Goal: Check status: Check status

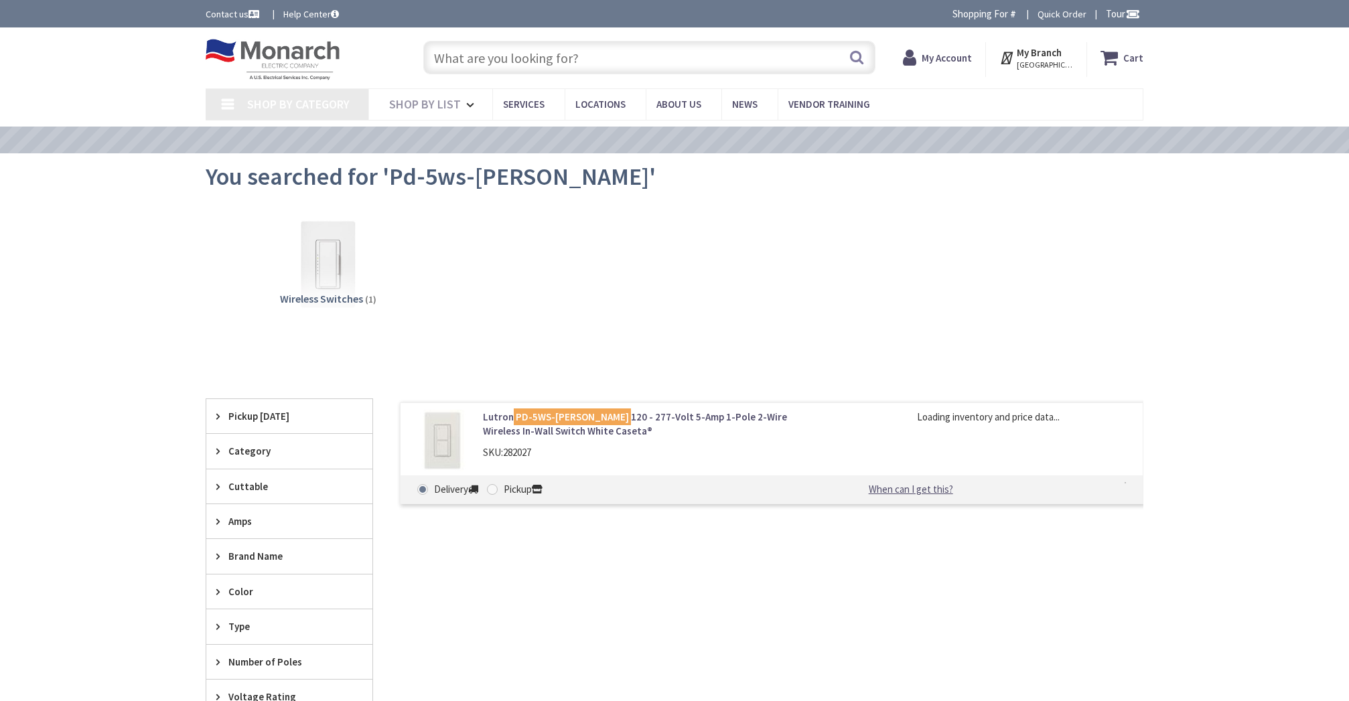
type input "[PERSON_NAME][GEOGRAPHIC_DATA][US_STATE], [GEOGRAPHIC_DATA]"
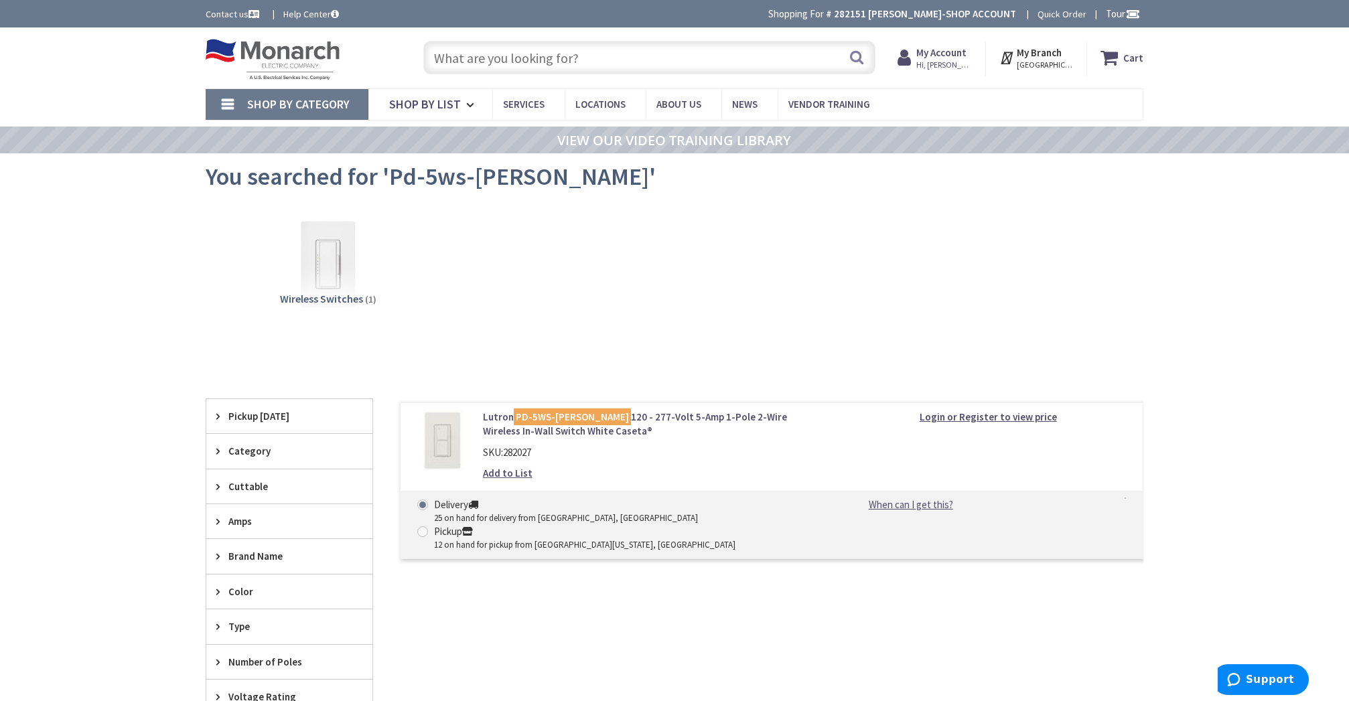
click at [934, 54] on strong "My Account" at bounding box center [941, 52] width 50 height 13
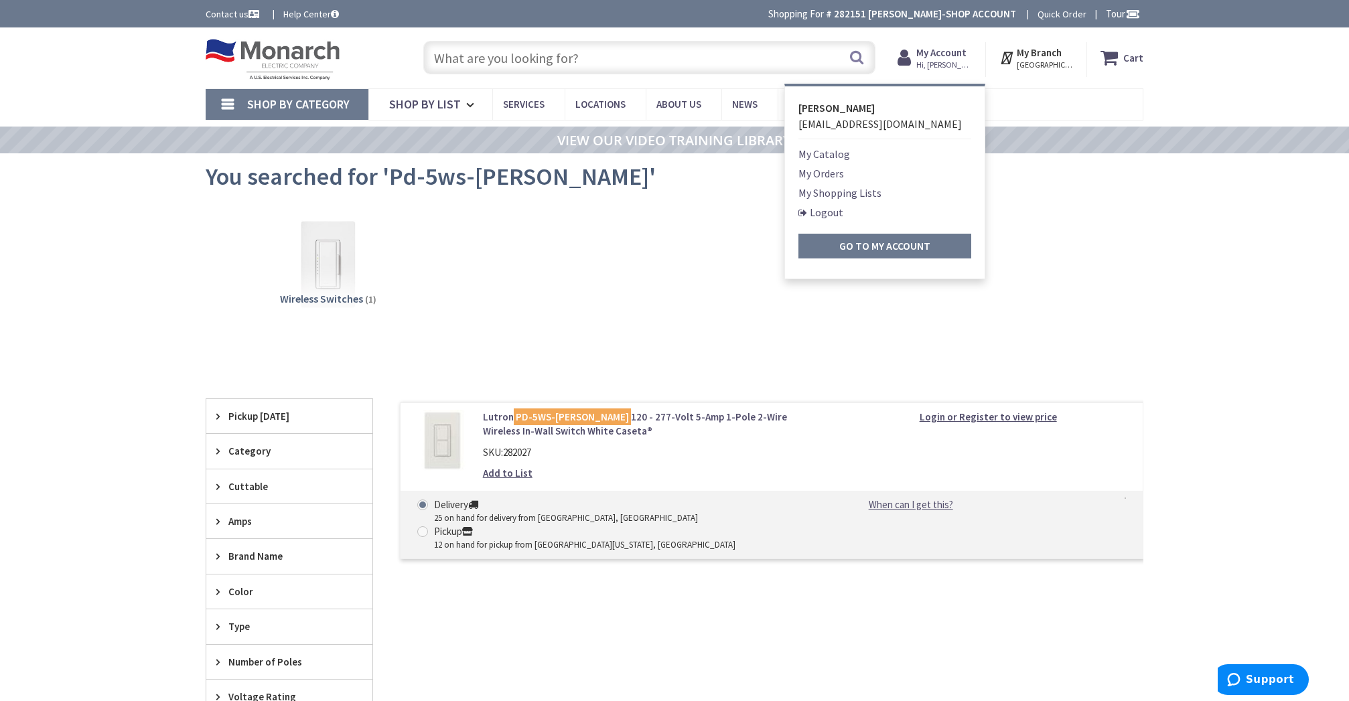
click at [834, 170] on link "My Orders" at bounding box center [821, 173] width 46 height 16
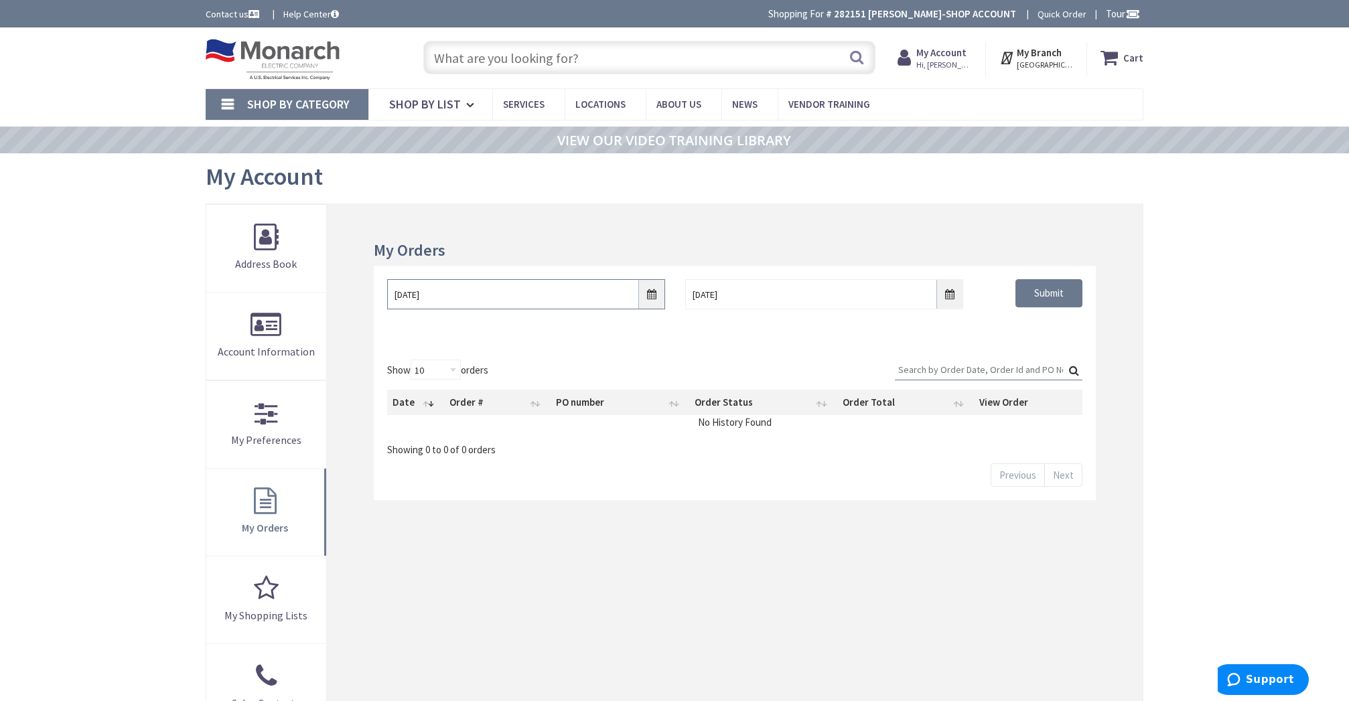
click at [656, 295] on input "10/1/2025" at bounding box center [526, 294] width 278 height 30
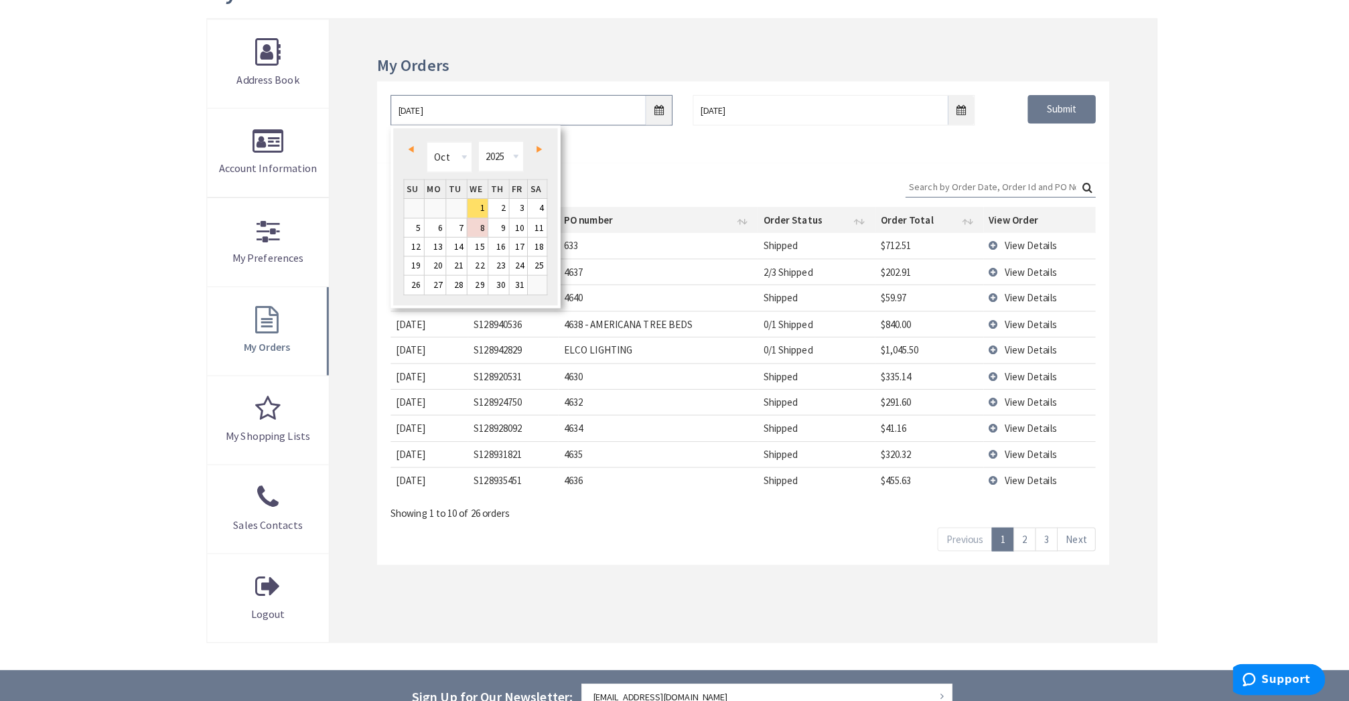
scroll to position [184, 0]
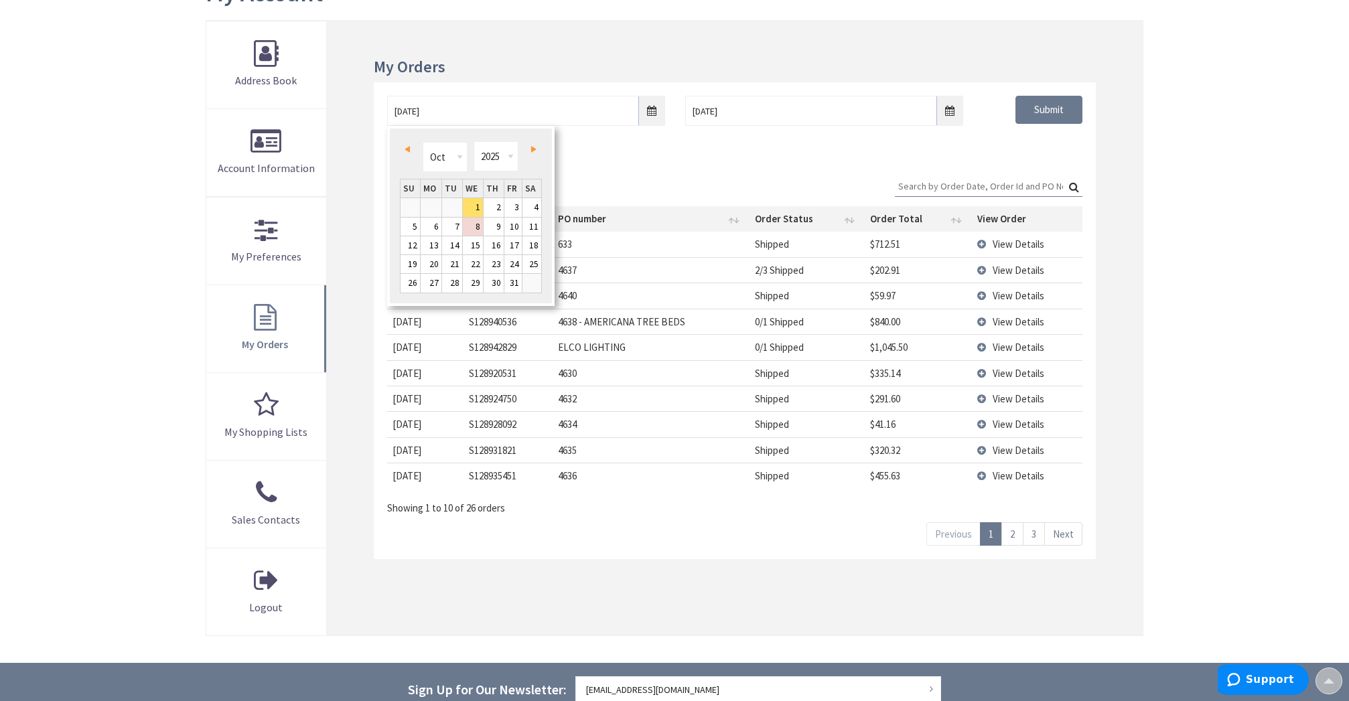
click at [411, 143] on link "Prev" at bounding box center [410, 149] width 18 height 18
click at [411, 145] on link "Prev" at bounding box center [410, 149] width 18 height 18
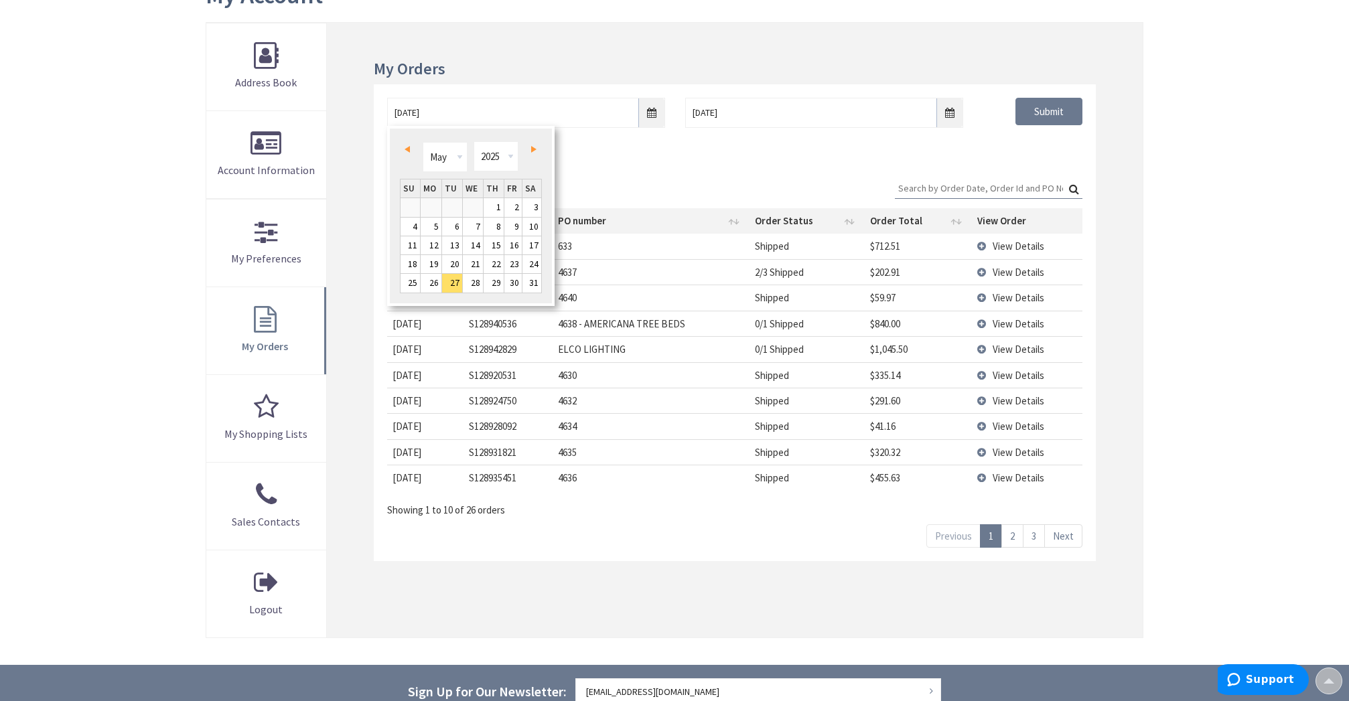
scroll to position [186, 0]
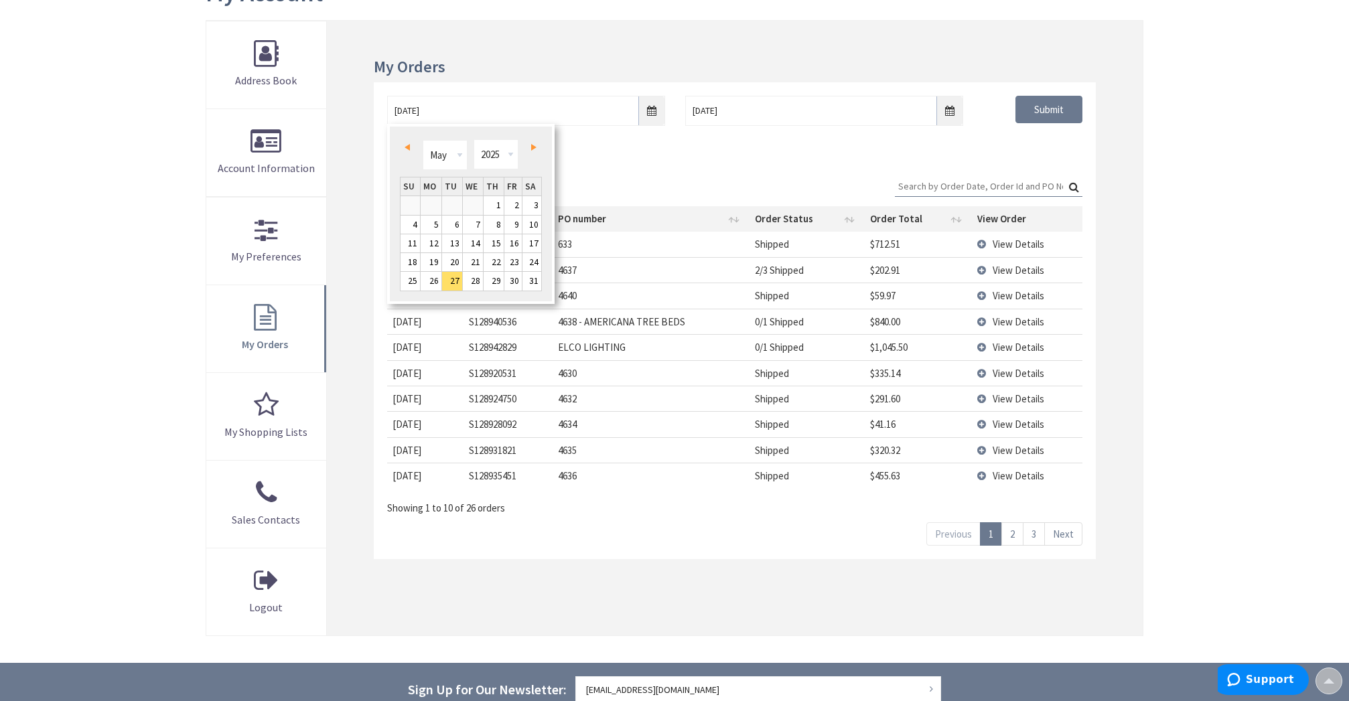
click at [411, 145] on link "Prev" at bounding box center [410, 147] width 18 height 18
click at [534, 144] on span "Next" at bounding box center [533, 147] width 5 height 7
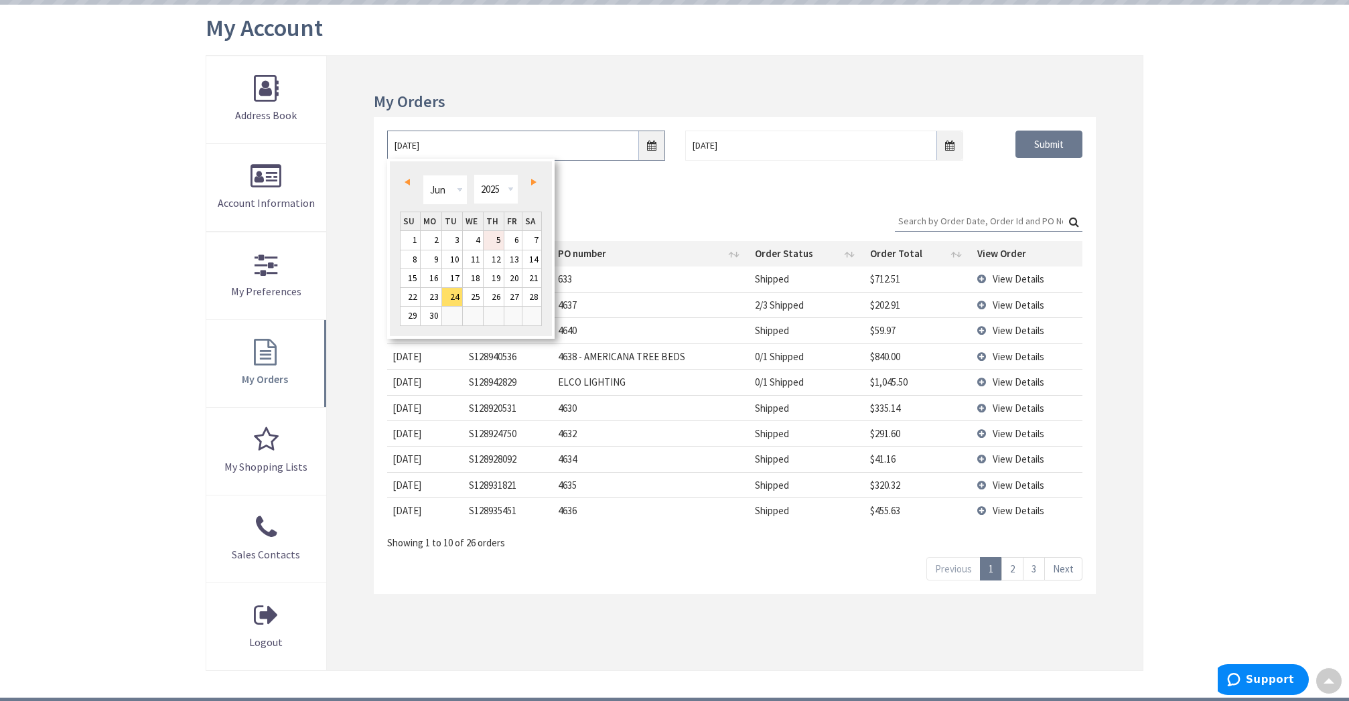
scroll to position [141, 0]
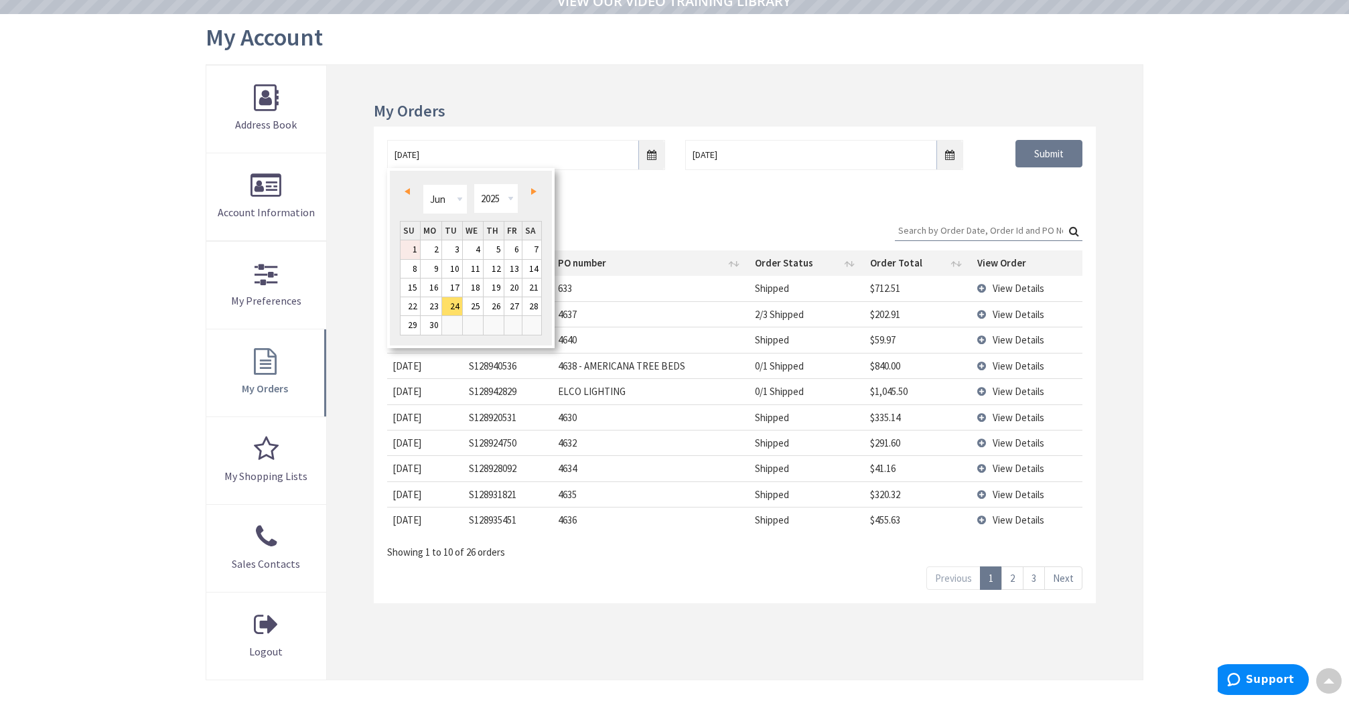
click at [415, 246] on link "1" at bounding box center [410, 249] width 19 height 18
type input "06/01/2025"
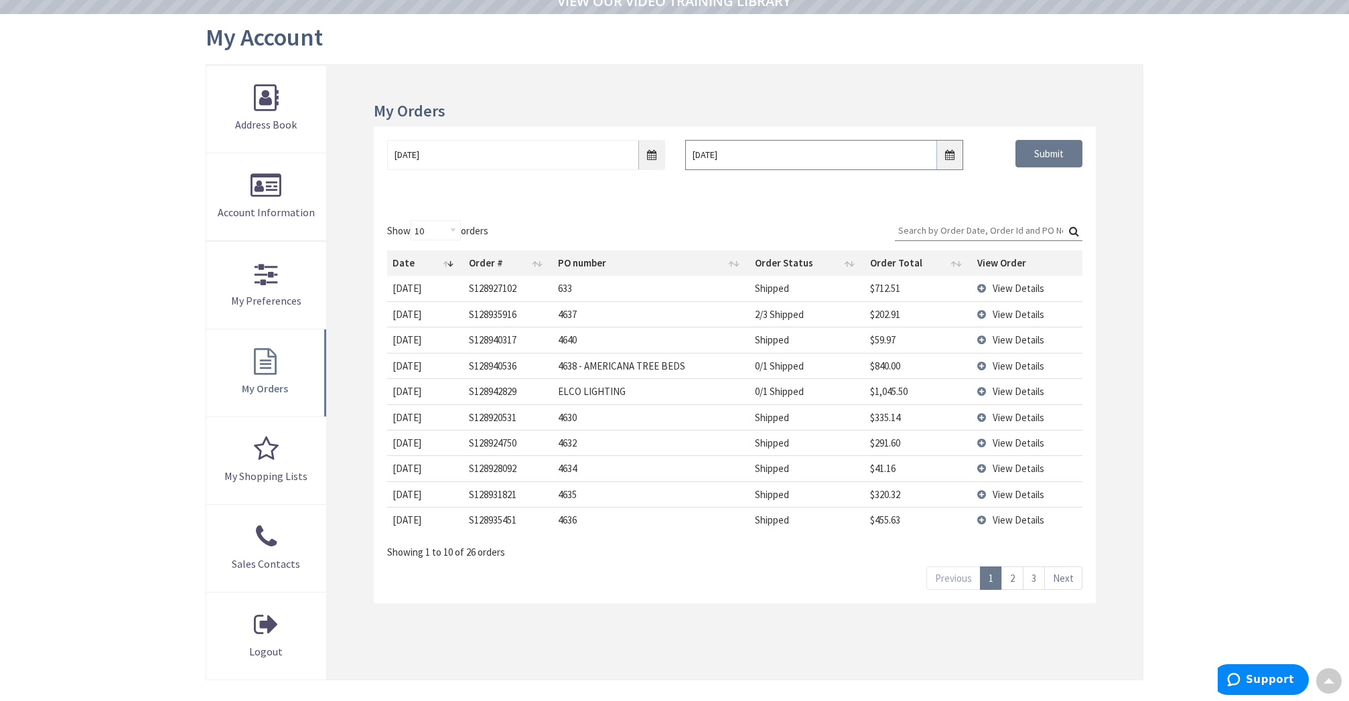
click at [954, 154] on input "10/8/2025" at bounding box center [824, 155] width 278 height 30
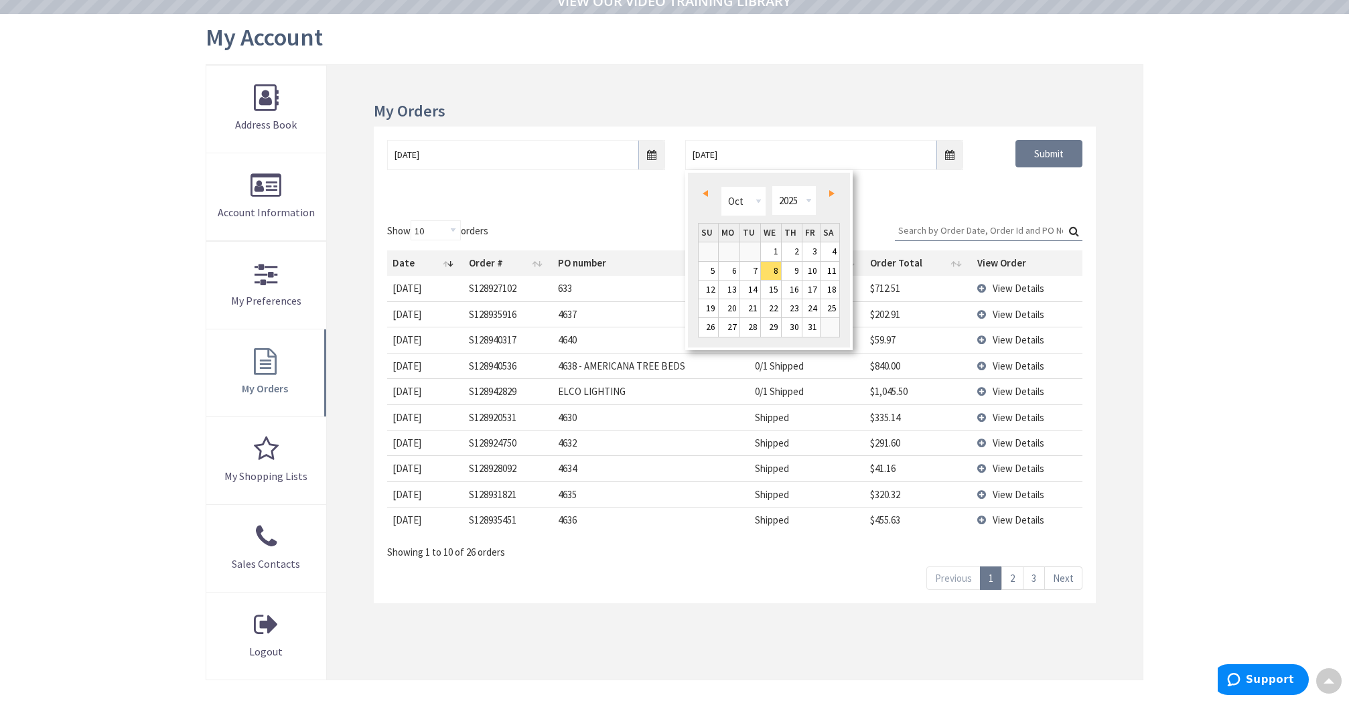
click at [706, 191] on span "Prev" at bounding box center [705, 193] width 5 height 7
click at [706, 190] on span "Prev" at bounding box center [705, 193] width 5 height 7
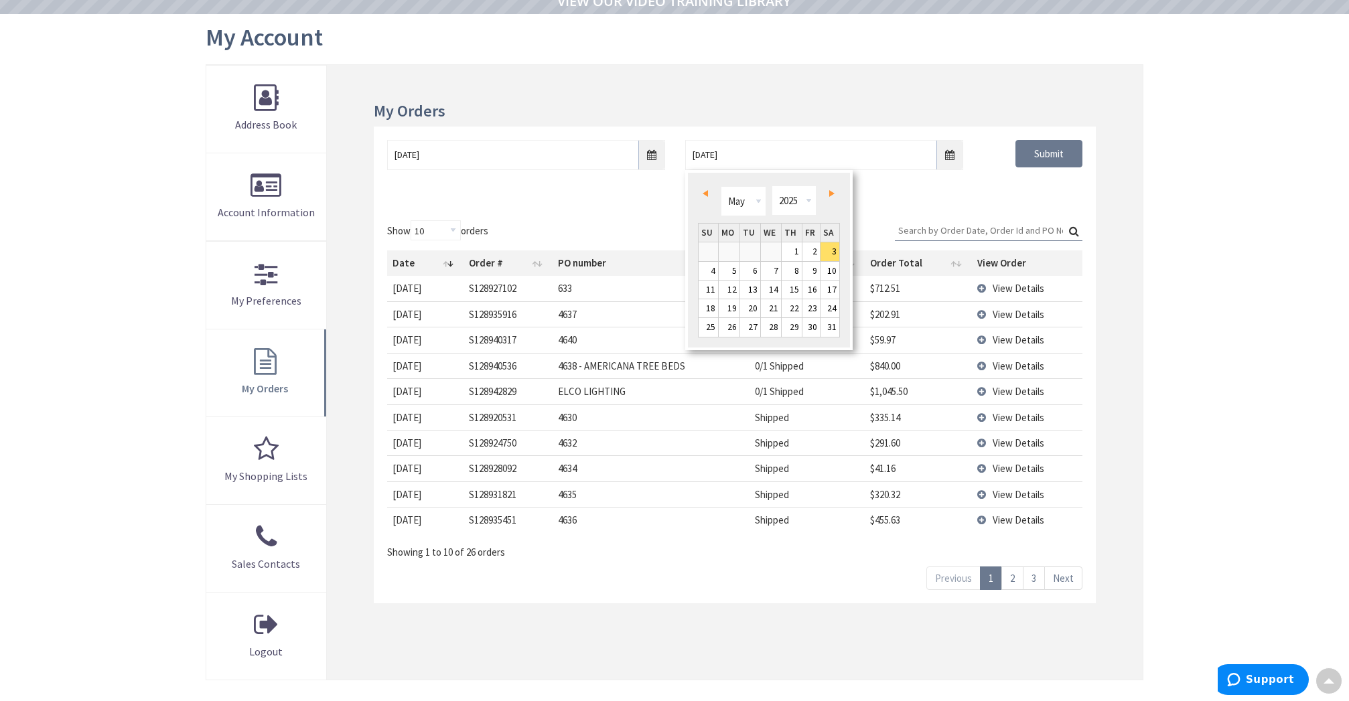
click at [831, 189] on link "Next" at bounding box center [830, 193] width 18 height 18
click at [819, 305] on link "27" at bounding box center [811, 308] width 18 height 18
type input "06/27/2025"
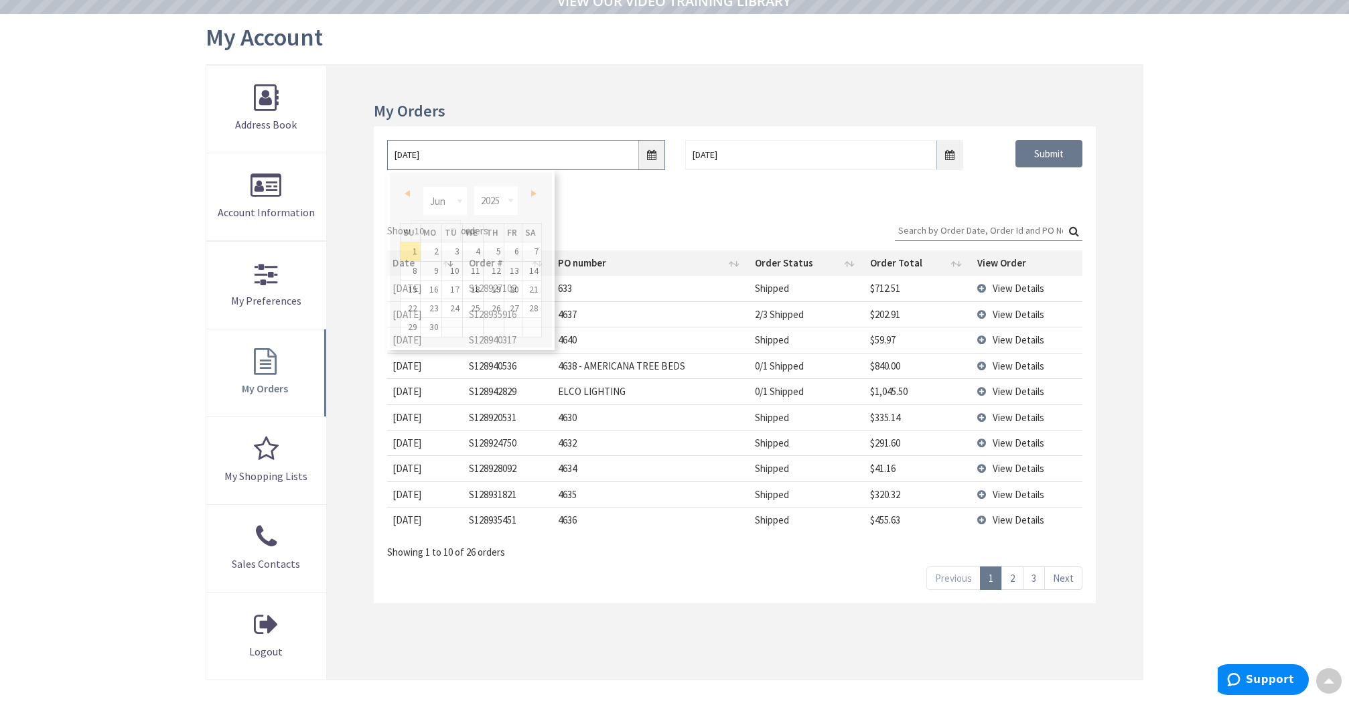
click at [653, 154] on input "06/01/2025" at bounding box center [526, 155] width 278 height 30
click at [413, 307] on link "22" at bounding box center [410, 308] width 19 height 18
click at [1057, 153] on input "Submit" at bounding box center [1048, 154] width 67 height 28
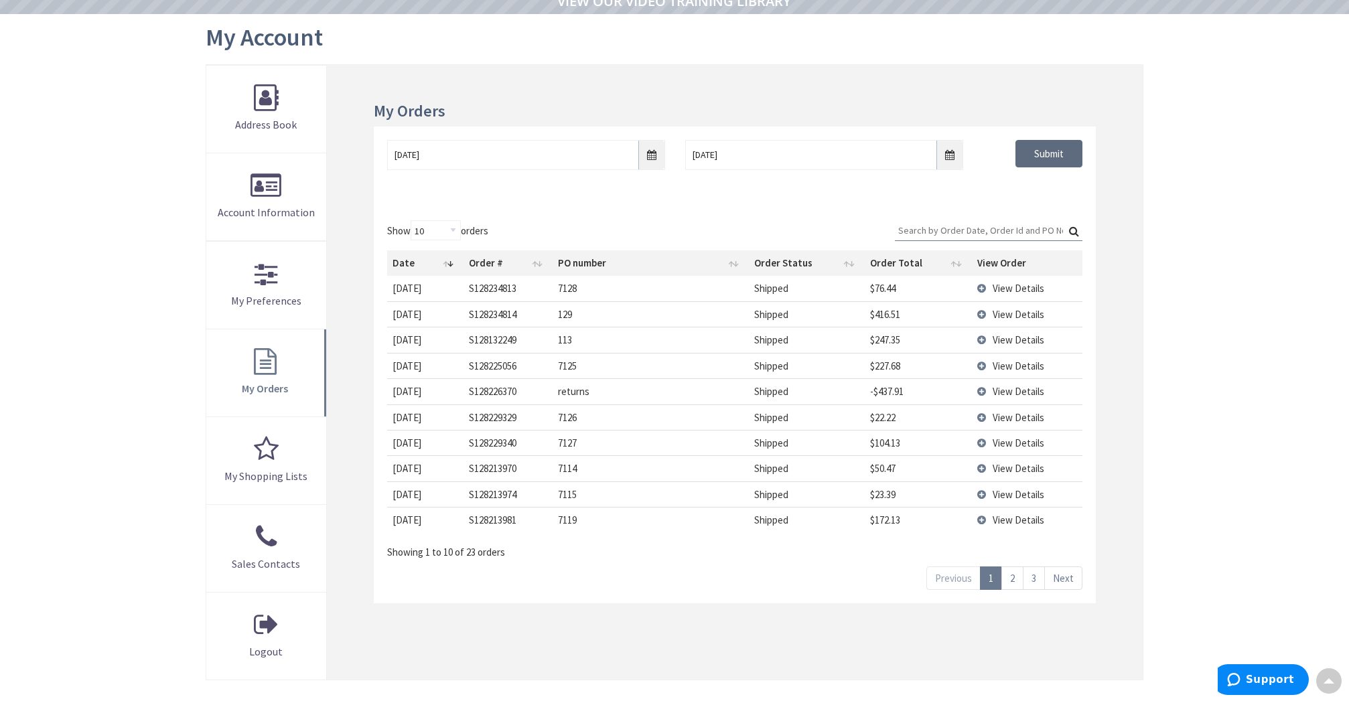
scroll to position [141, 0]
click at [1016, 313] on span "View Details" at bounding box center [1019, 315] width 52 height 13
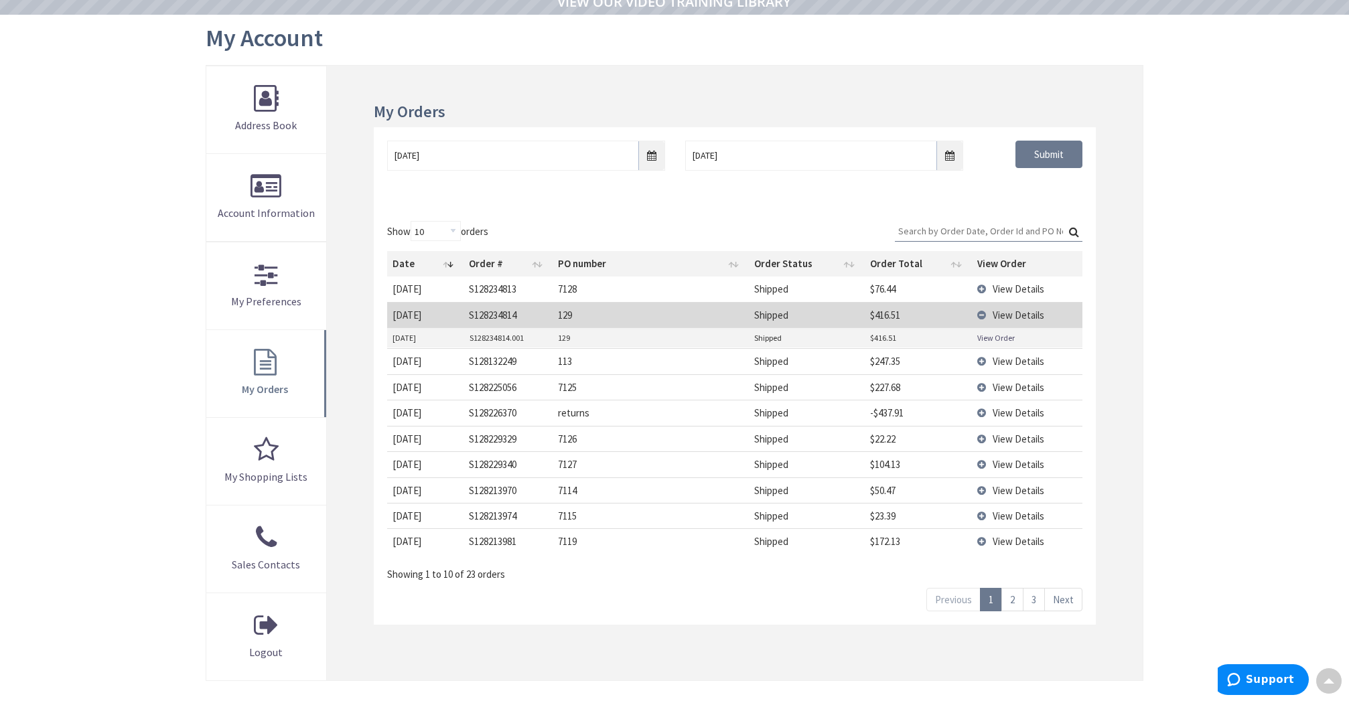
click at [1185, 295] on div "Skip to Content Toggle Nav Search Cart My Cart Close" at bounding box center [674, 452] width 1349 height 1127
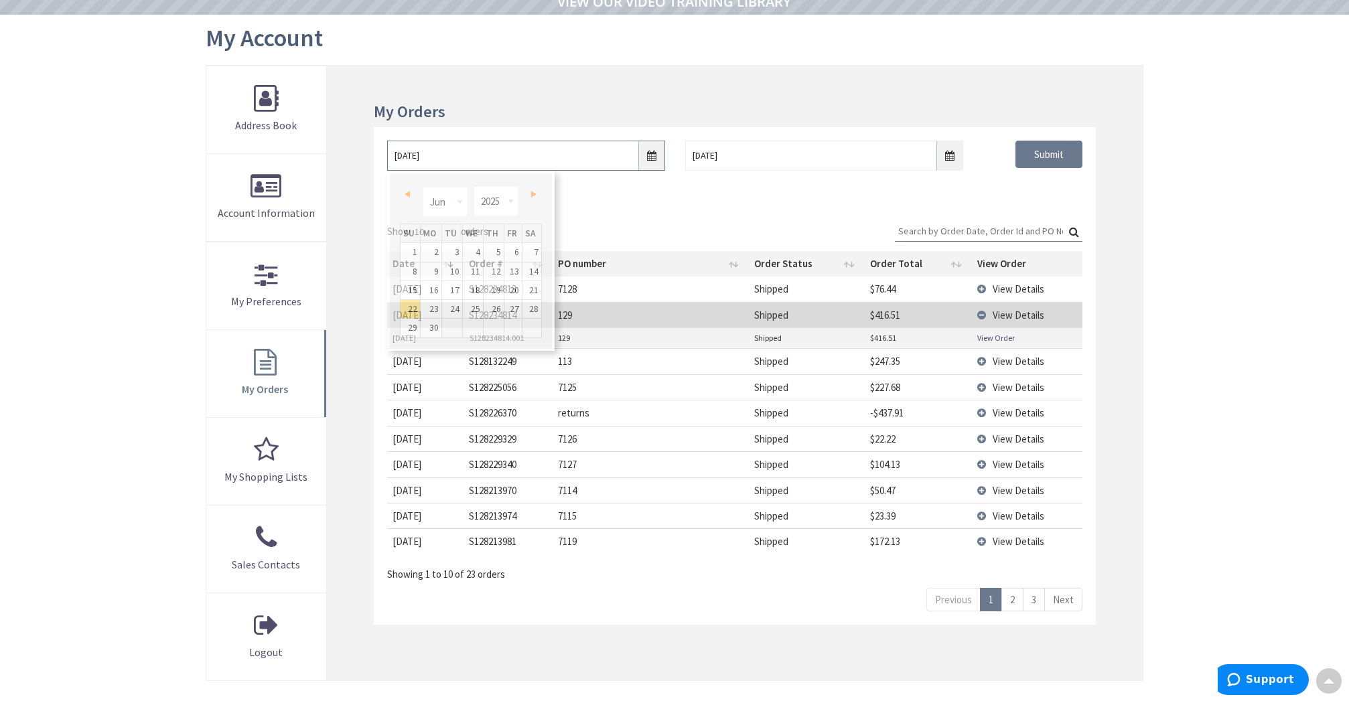
click at [652, 154] on input "06/22/2025" at bounding box center [526, 156] width 278 height 30
click at [411, 285] on link "15" at bounding box center [410, 290] width 19 height 18
type input "06/15/2025"
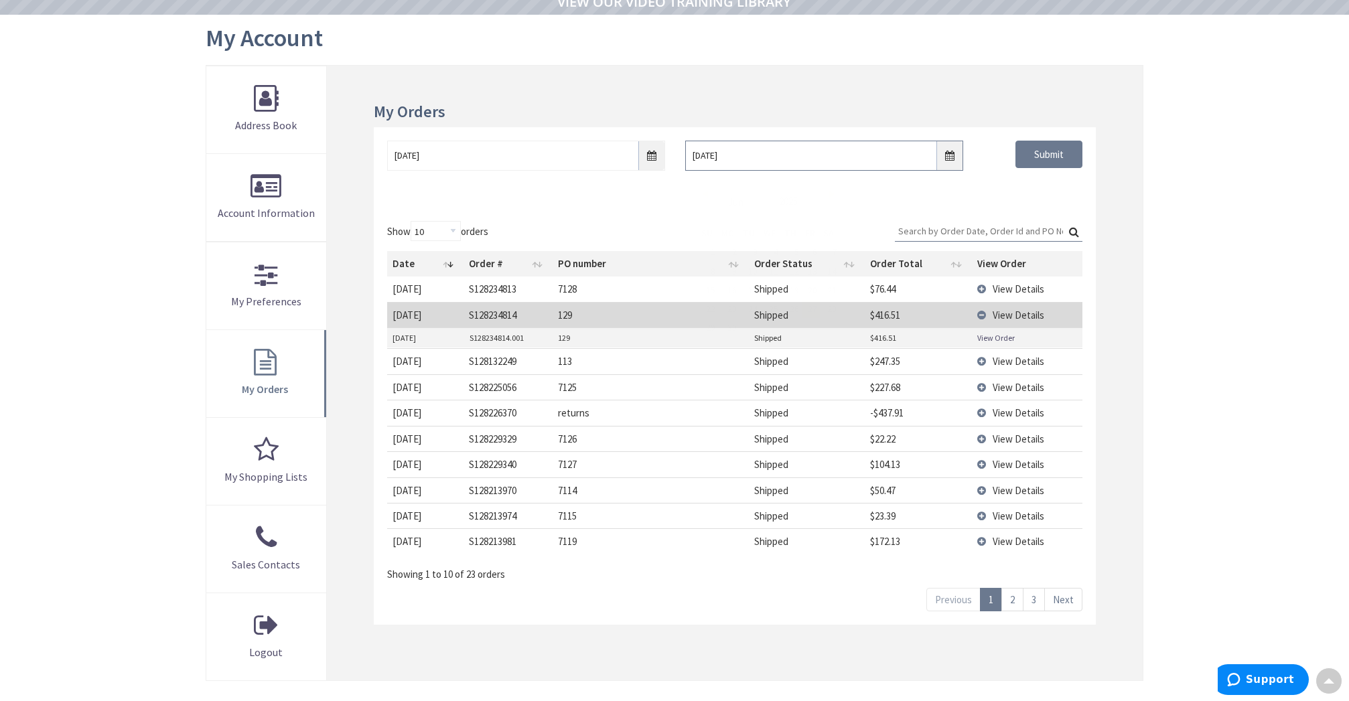
click at [944, 153] on input "06/27/2025" at bounding box center [824, 156] width 278 height 30
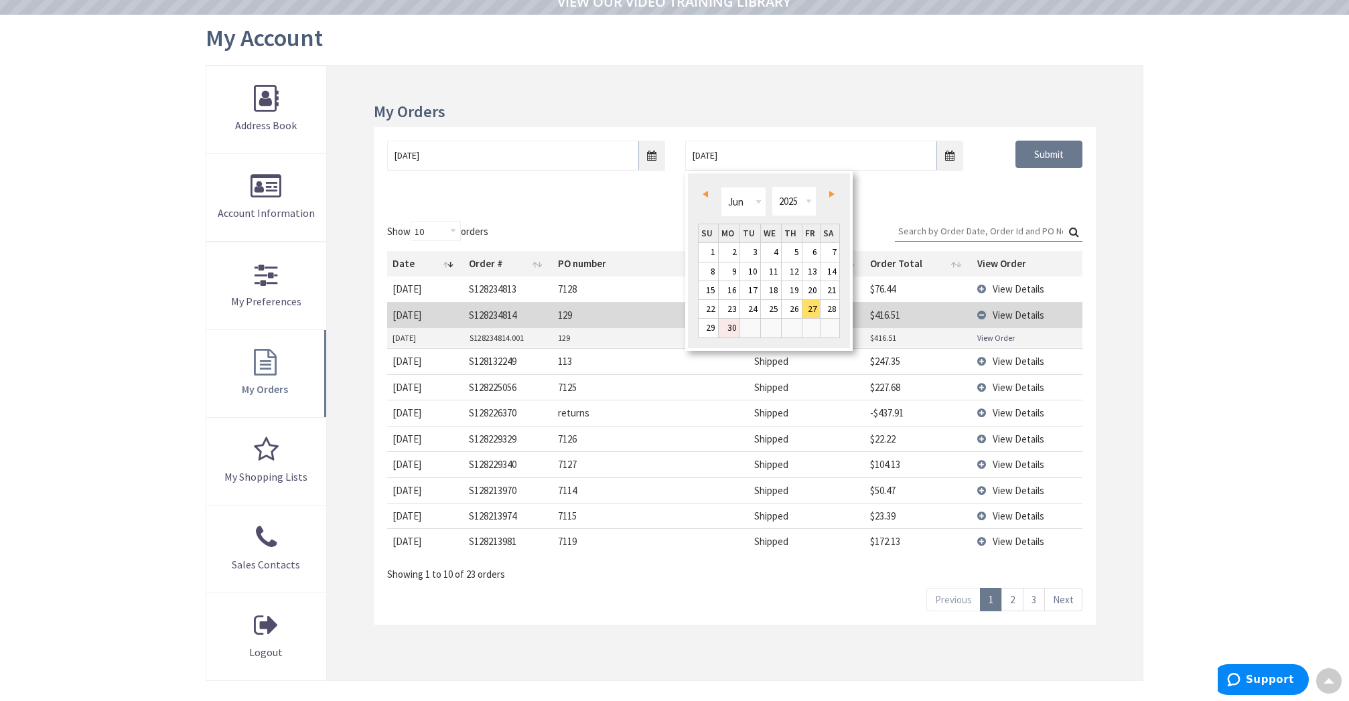
click at [734, 328] on link "30" at bounding box center [729, 328] width 21 height 18
type input "06/30/2025"
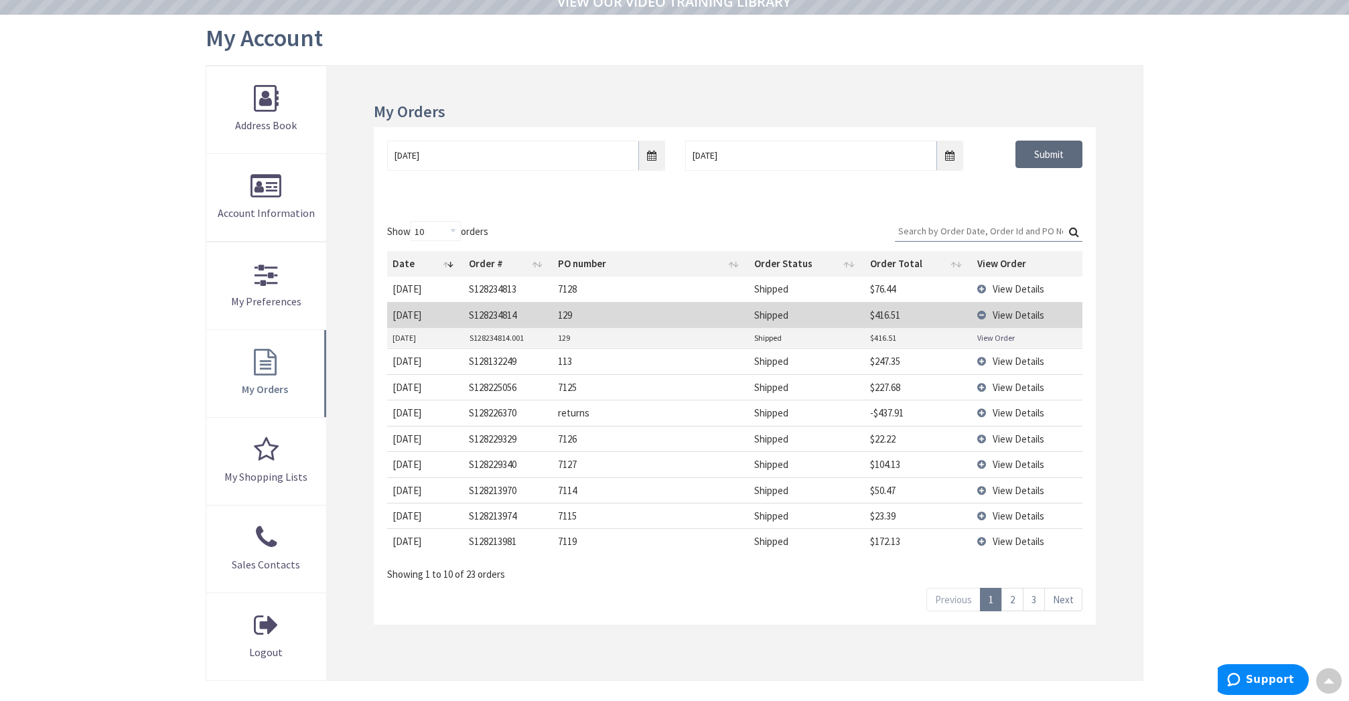
click at [1046, 150] on input "Submit" at bounding box center [1048, 155] width 67 height 28
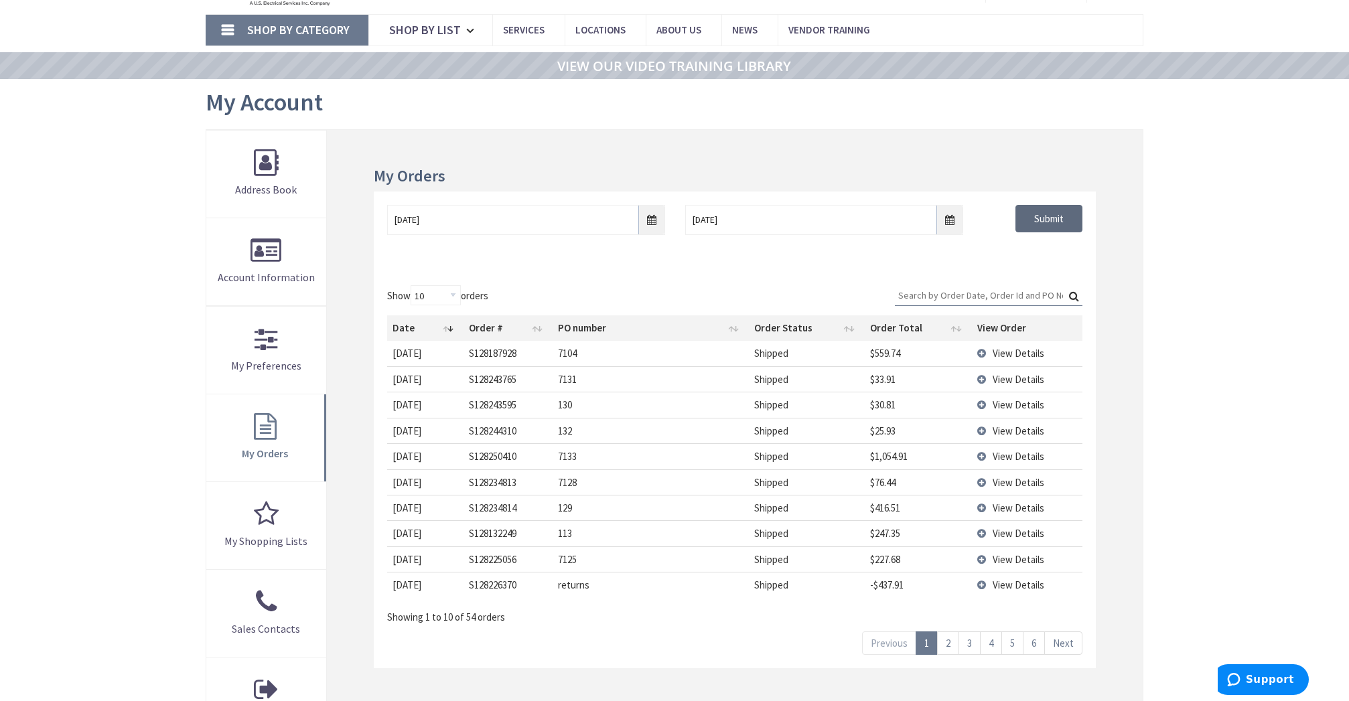
scroll to position [85, 0]
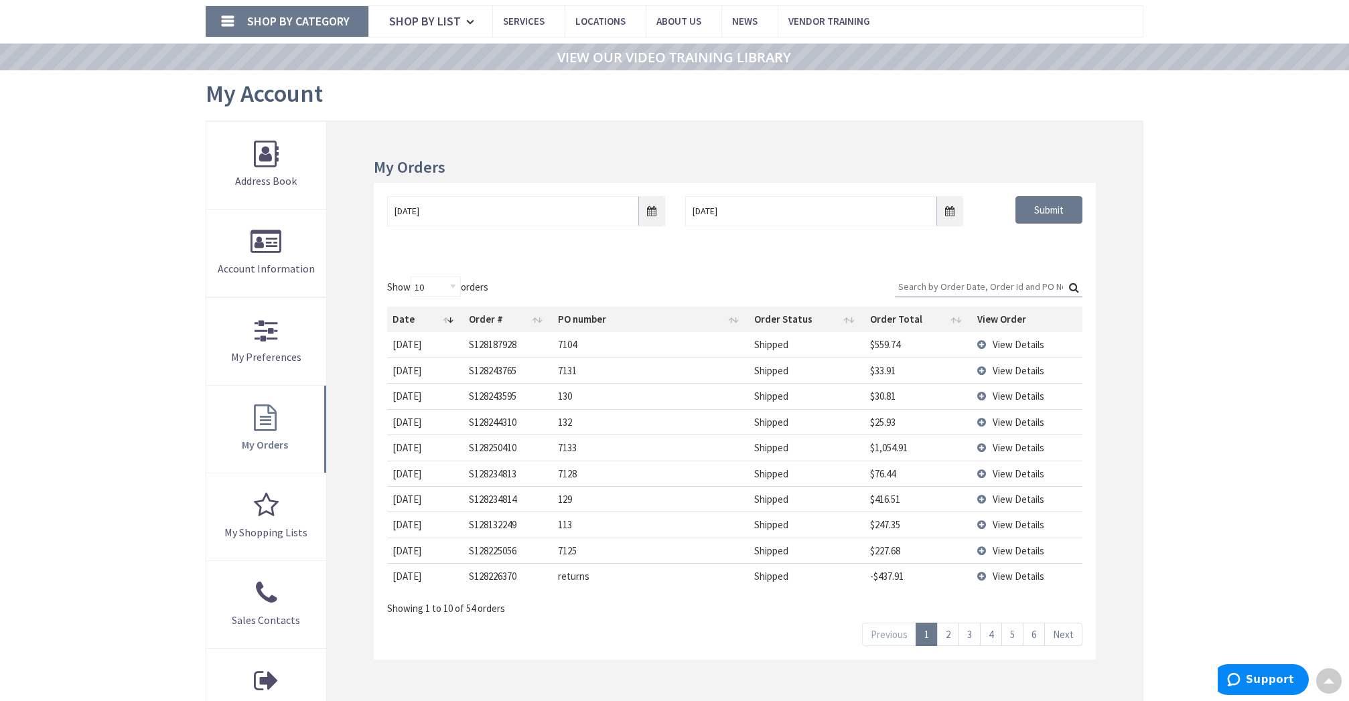
click at [943, 629] on link "2" at bounding box center [948, 634] width 22 height 23
click at [1008, 520] on span "View Details" at bounding box center [1019, 524] width 52 height 13
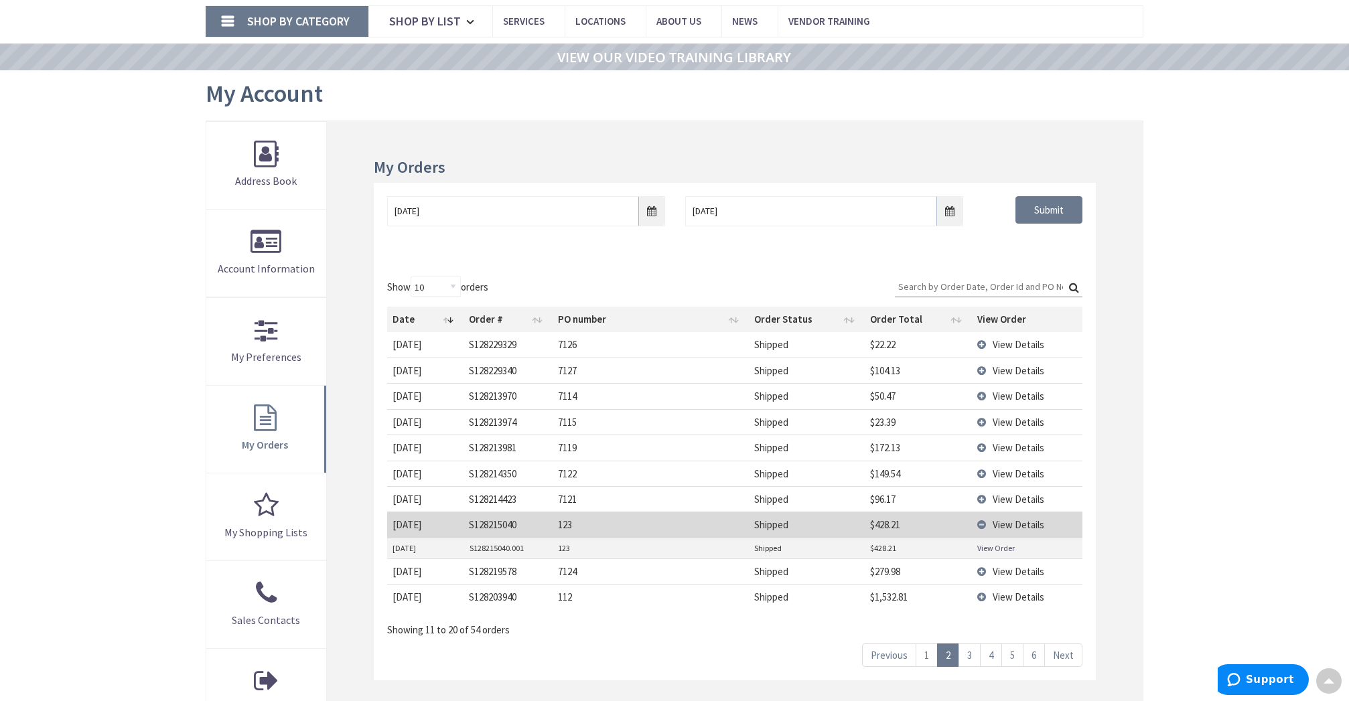
click at [1001, 544] on link "View Order" at bounding box center [996, 548] width 38 height 11
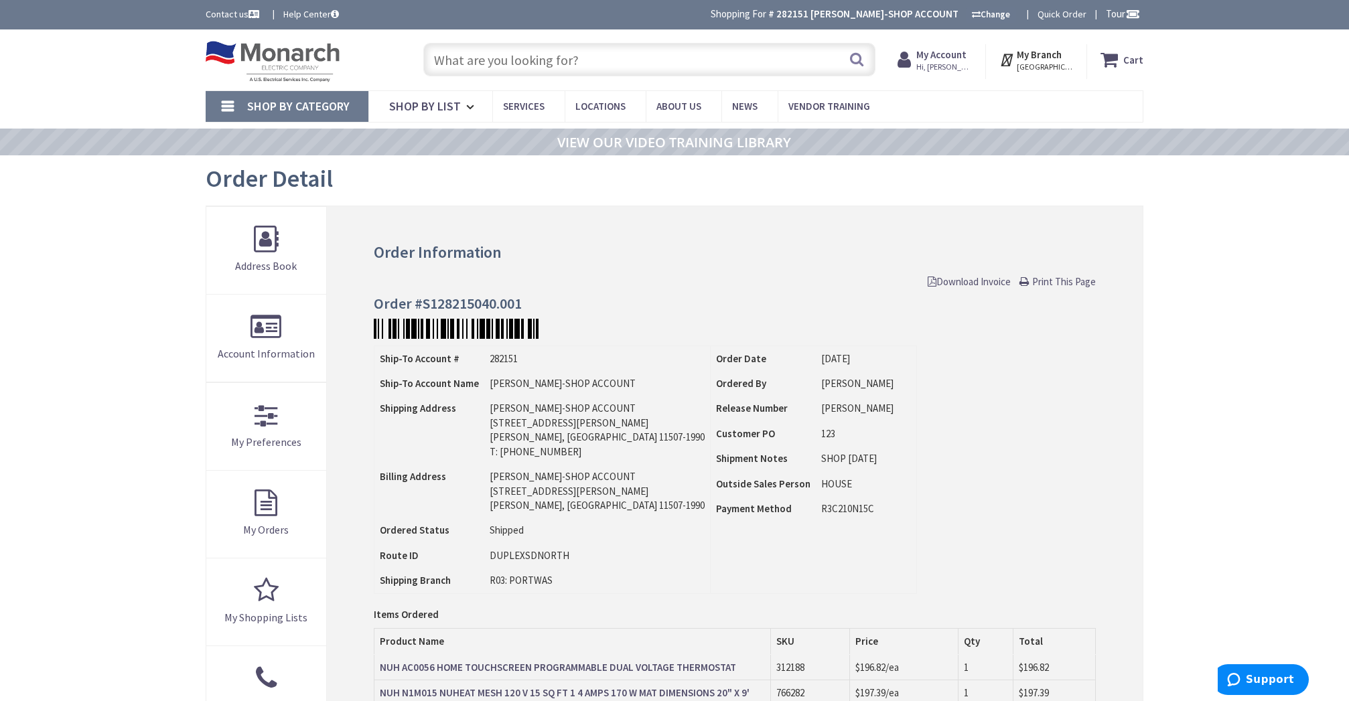
scroll to position [4, 0]
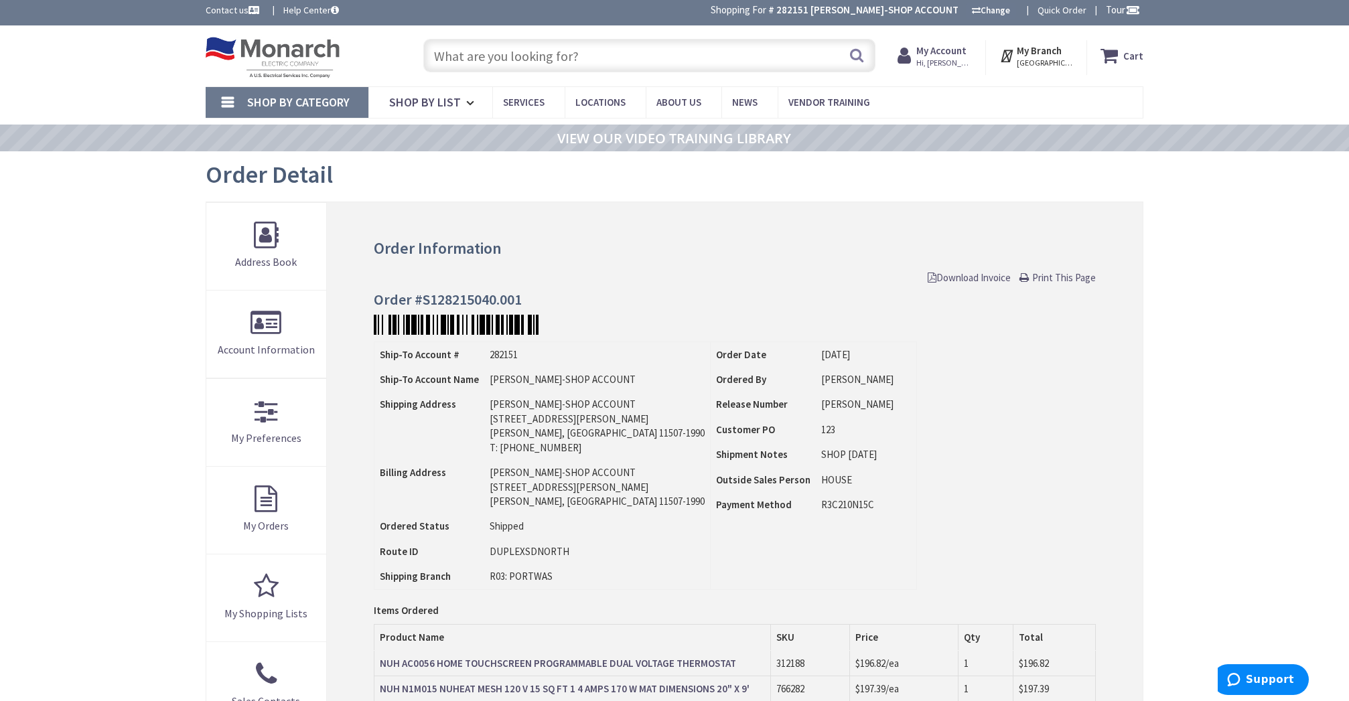
click at [1070, 273] on span "Print This Page" at bounding box center [1064, 277] width 64 height 13
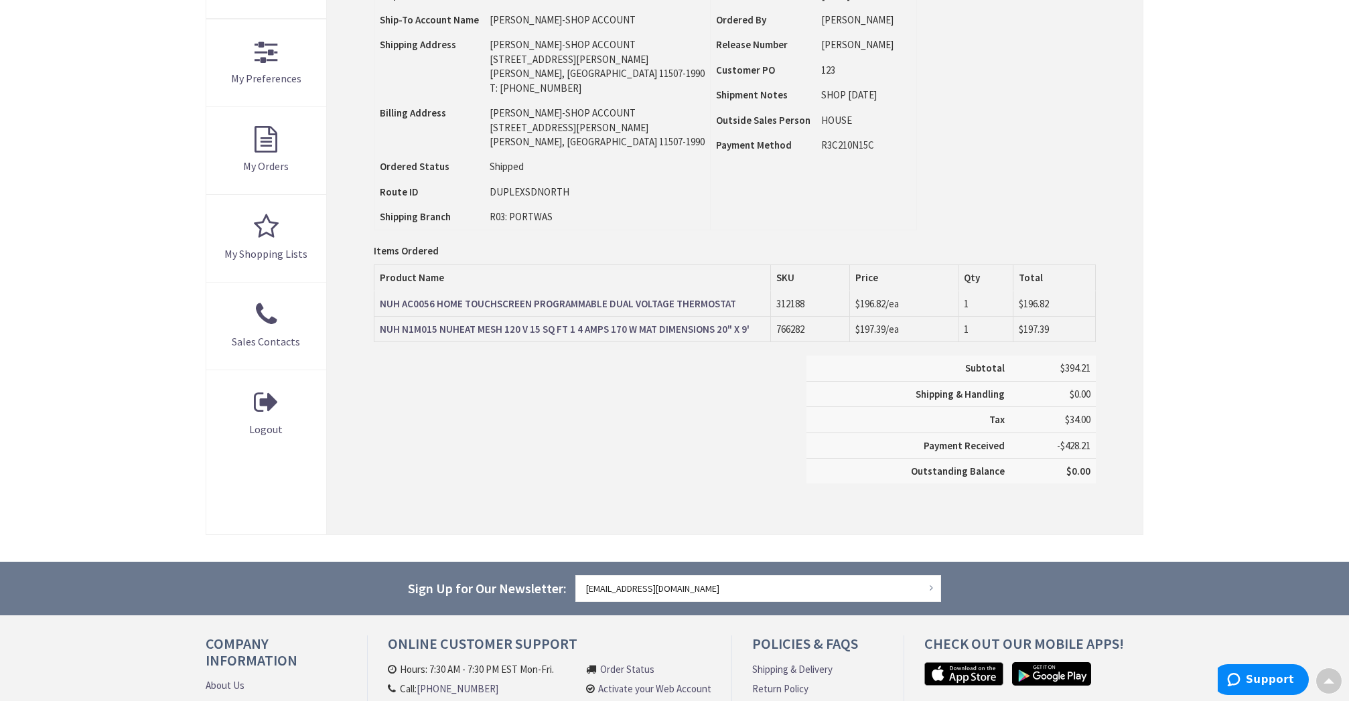
scroll to position [365, 0]
